Goal: Check status: Check status

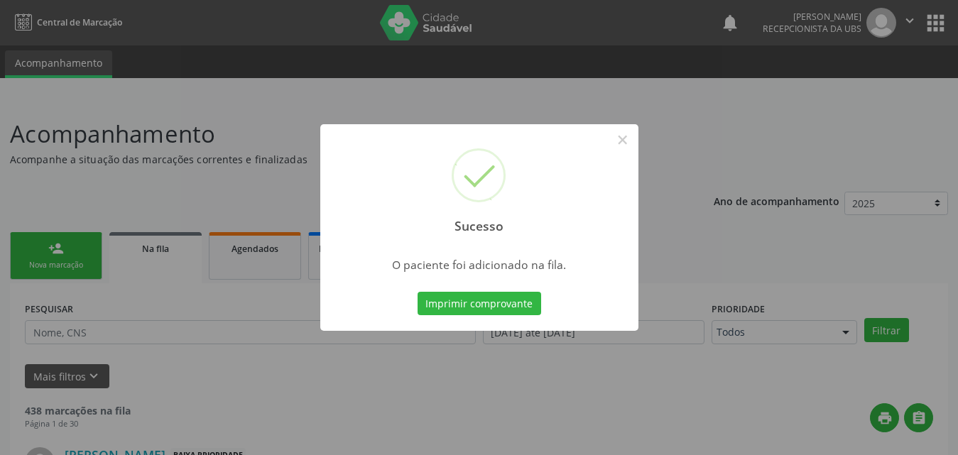
scroll to position [33, 0]
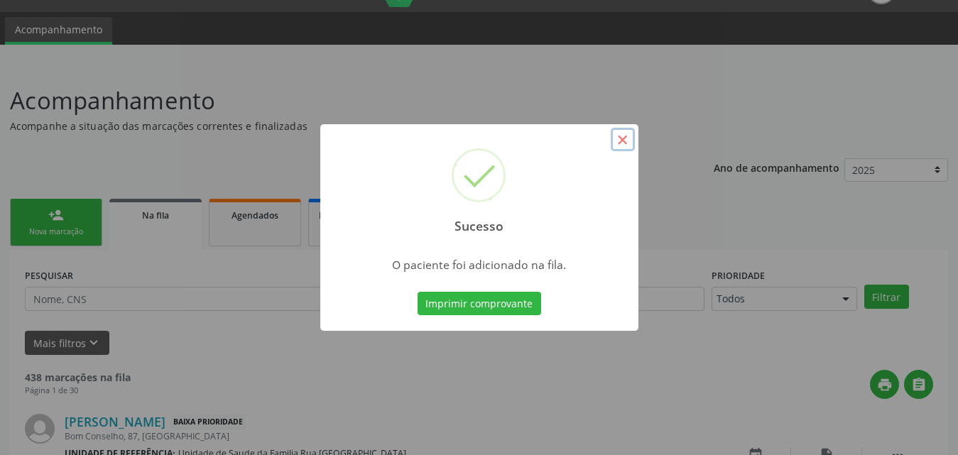
click at [626, 136] on button "×" at bounding box center [623, 140] width 24 height 24
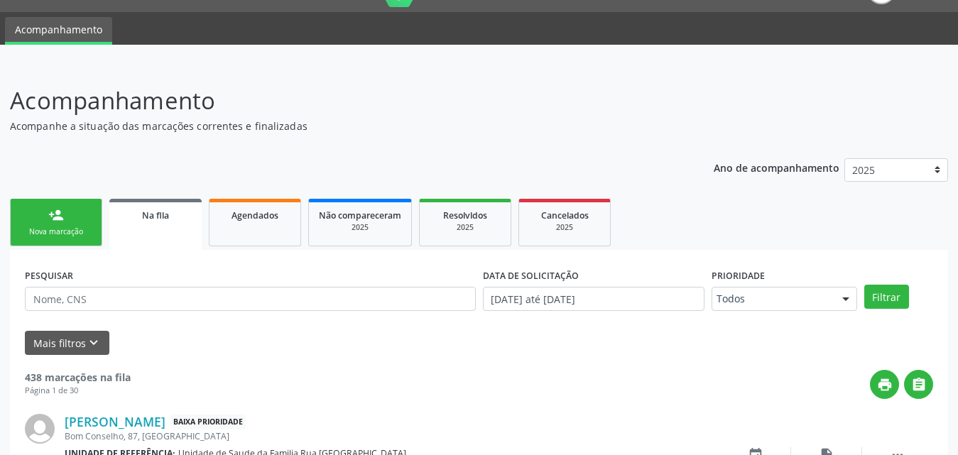
click at [153, 221] on span "Na fila" at bounding box center [155, 216] width 27 height 12
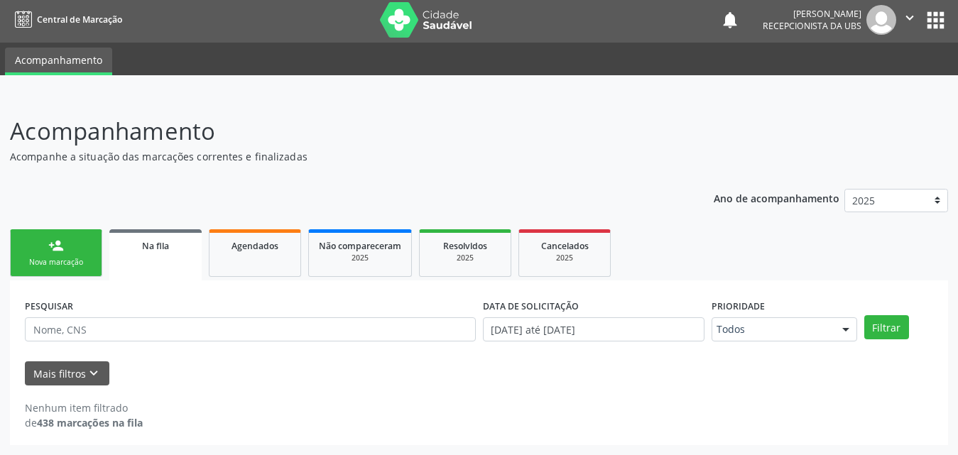
scroll to position [3, 0]
click at [152, 246] on span "Na fila" at bounding box center [155, 246] width 27 height 12
click at [229, 255] on link "Agendados" at bounding box center [255, 253] width 92 height 48
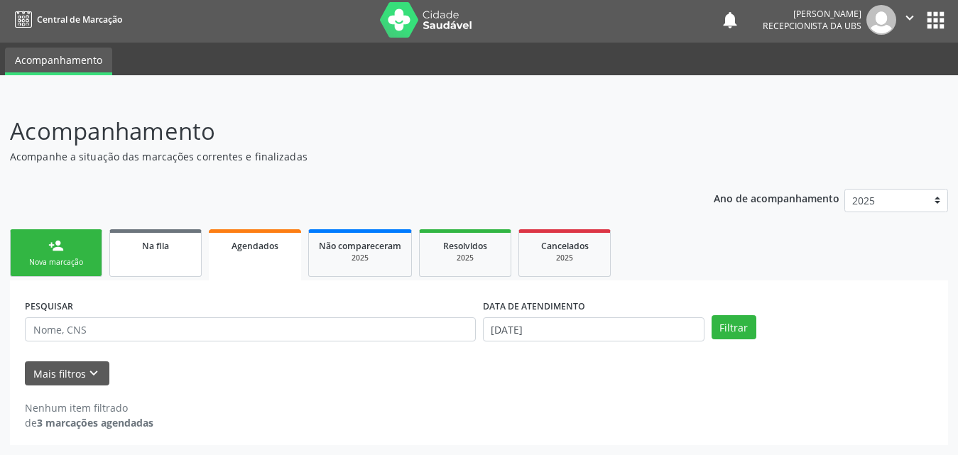
click at [158, 256] on link "Na fila" at bounding box center [155, 253] width 92 height 48
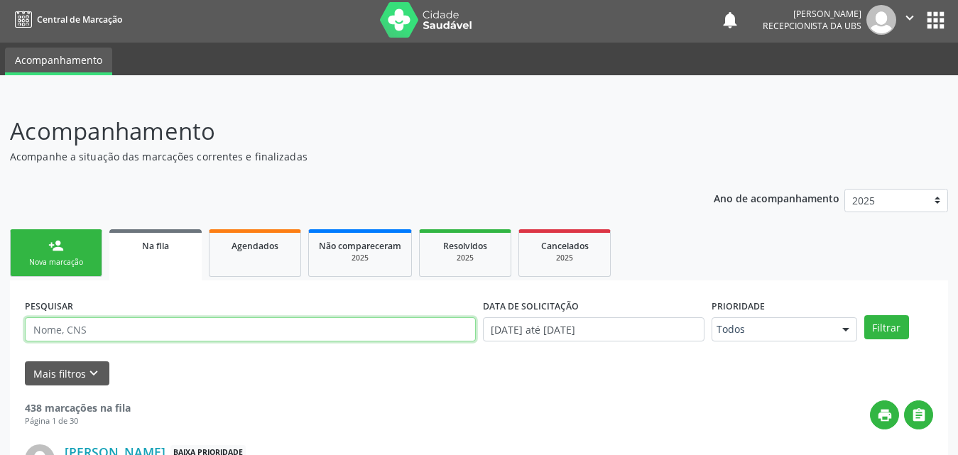
click at [164, 331] on input "text" at bounding box center [250, 330] width 451 height 24
click at [865, 315] on button "Filtrar" at bounding box center [887, 327] width 45 height 24
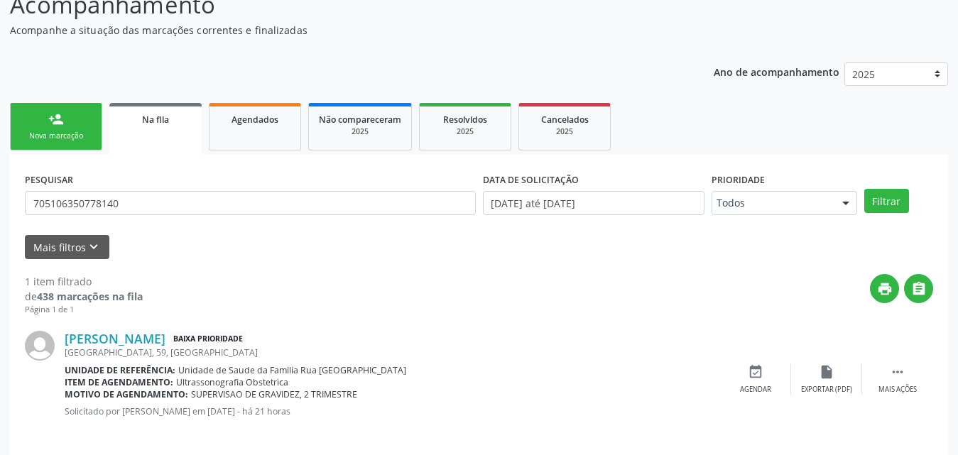
scroll to position [141, 0]
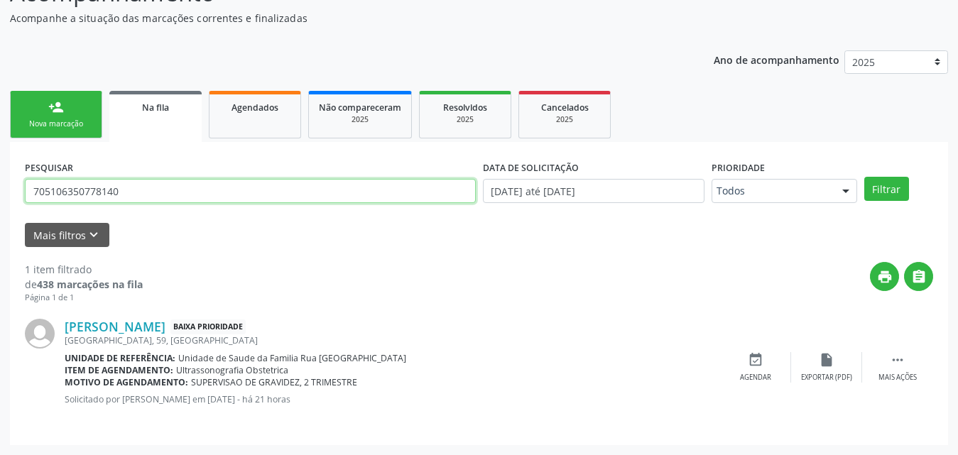
click at [168, 192] on input "705106350778140" at bounding box center [250, 191] width 451 height 24
click at [167, 191] on input "705106350778140" at bounding box center [250, 191] width 451 height 24
type input "700501753329051"
click at [865, 177] on button "Filtrar" at bounding box center [887, 189] width 45 height 24
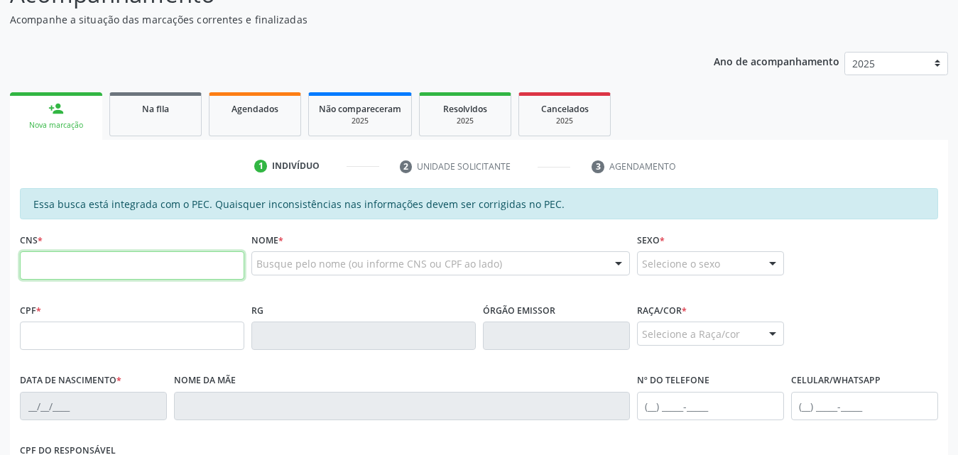
scroll to position [140, 0]
